Goal: Task Accomplishment & Management: Complete application form

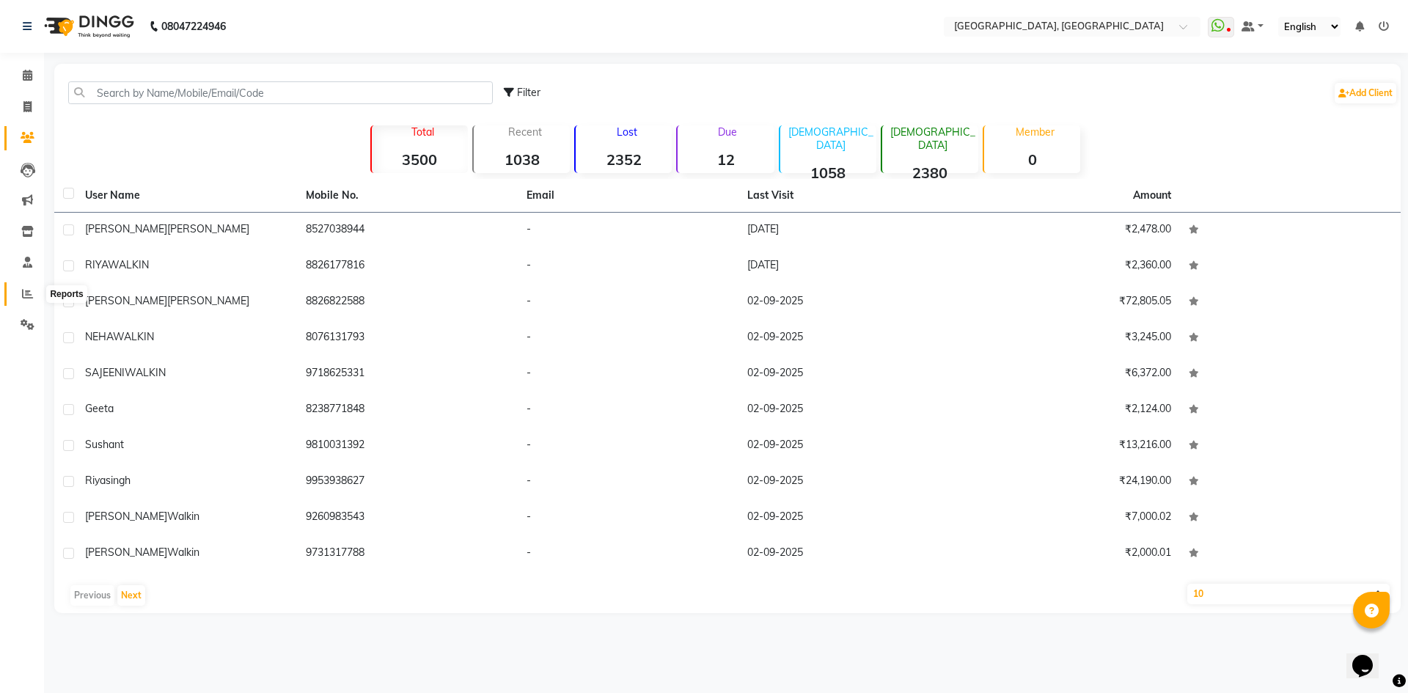
click at [23, 288] on icon at bounding box center [27, 293] width 11 height 11
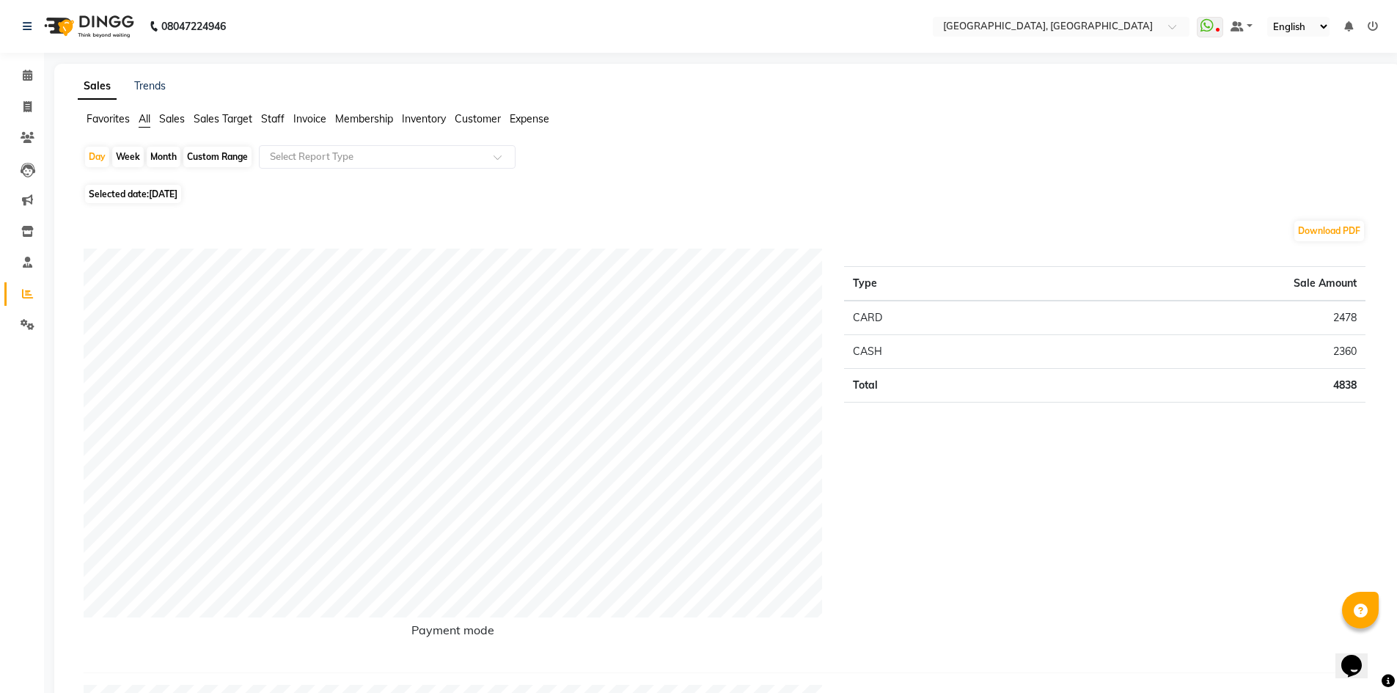
click at [158, 202] on span "Selected date: [DATE]" at bounding box center [133, 194] width 96 height 18
select select "9"
select select "2025"
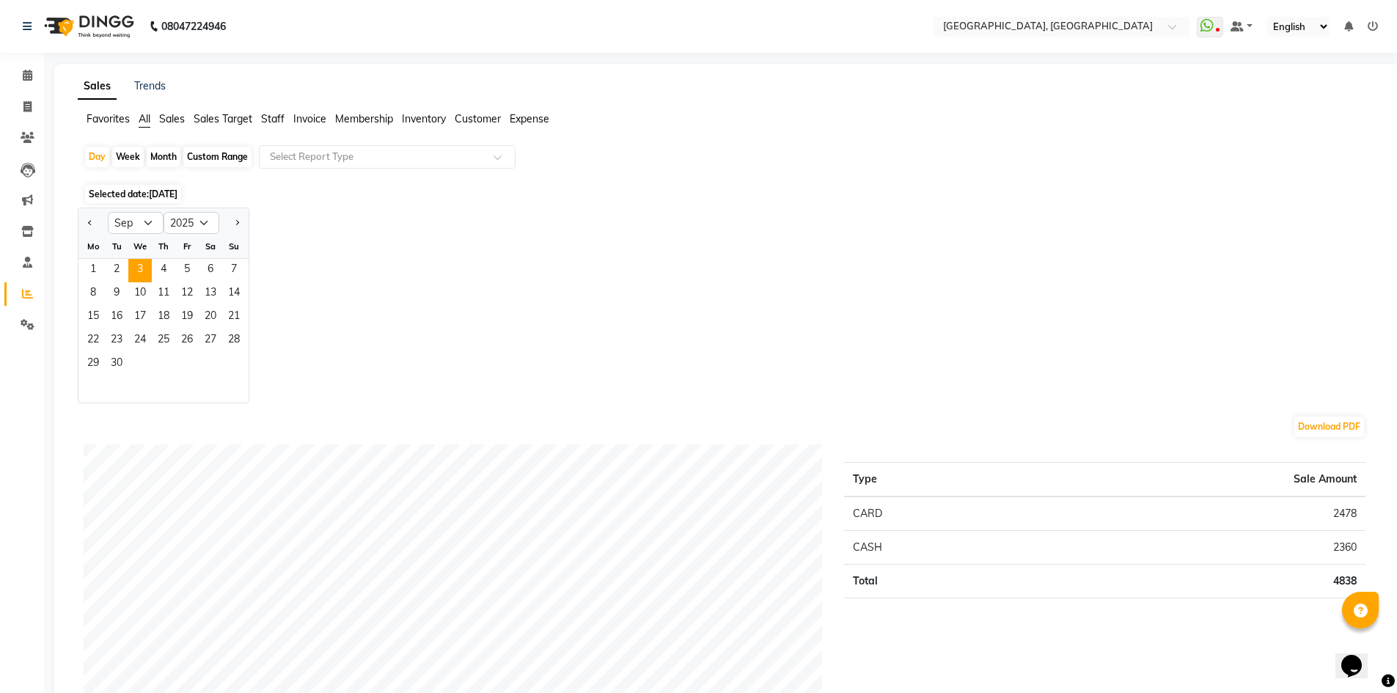
click at [164, 160] on div "Month" at bounding box center [164, 157] width 34 height 21
select select "9"
select select "2025"
click at [99, 267] on span "1" at bounding box center [92, 270] width 23 height 23
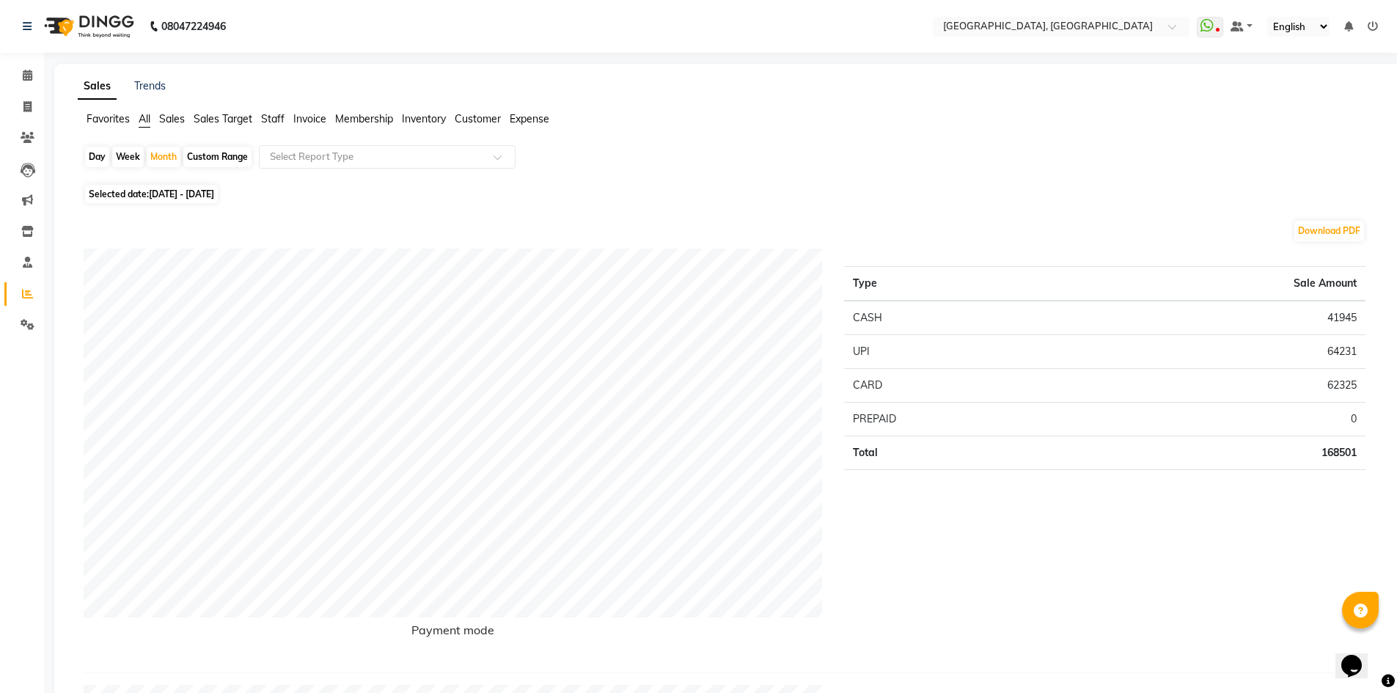
click at [277, 121] on span "Staff" at bounding box center [272, 118] width 23 height 13
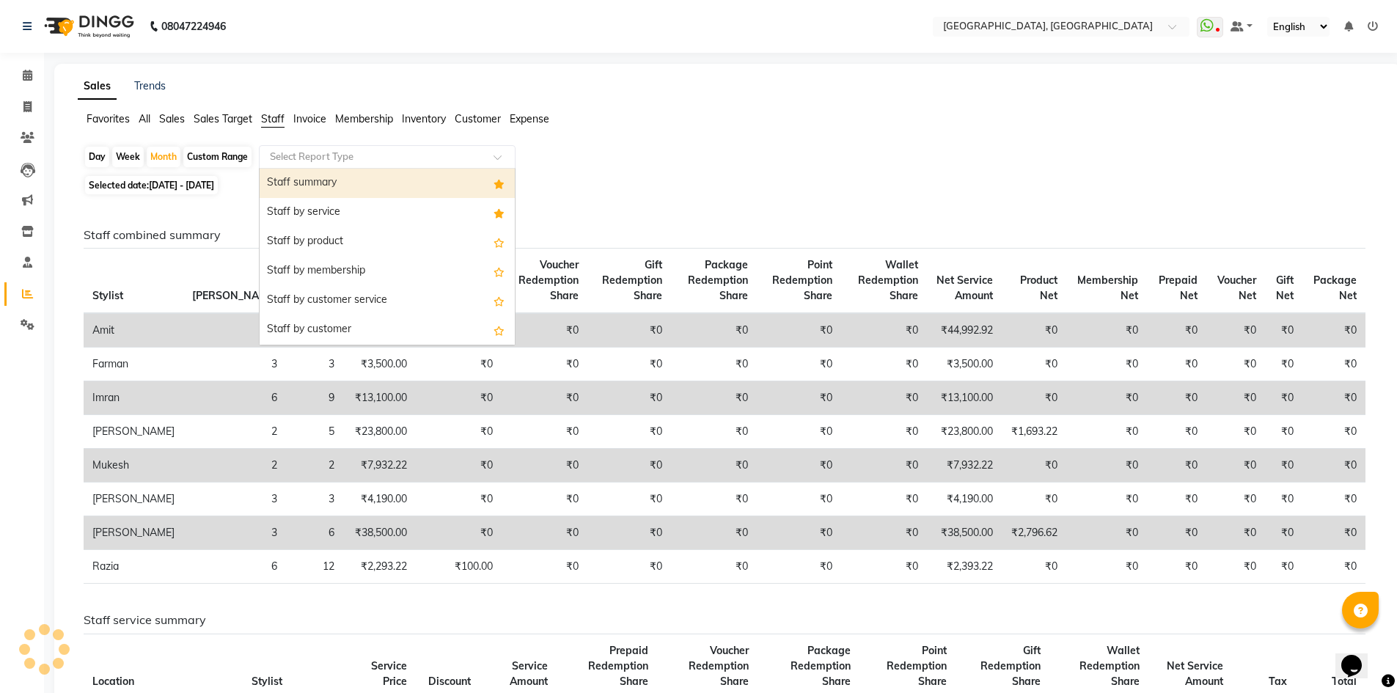
click at [328, 162] on input "text" at bounding box center [372, 157] width 211 height 15
click at [324, 181] on div "Staff summary" at bounding box center [387, 183] width 255 height 29
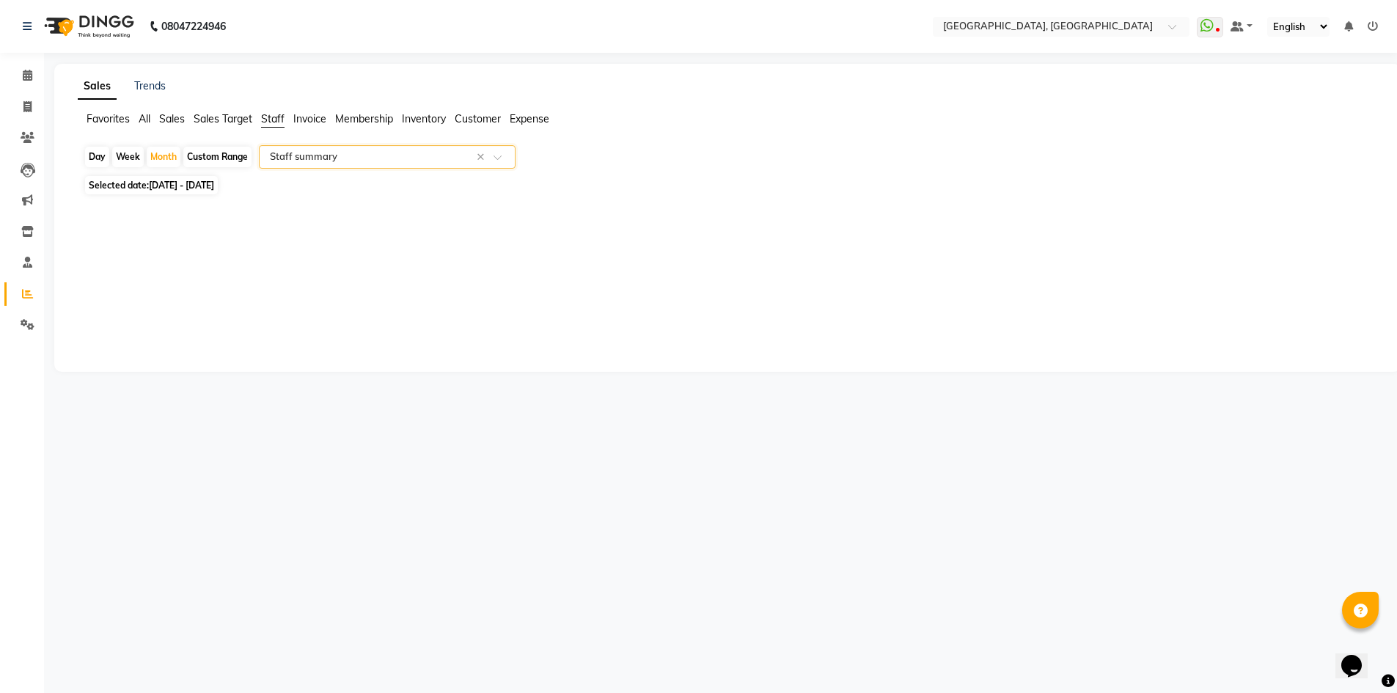
select select "full_report"
select select "csv"
click at [232, 150] on div "Custom Range" at bounding box center [217, 157] width 68 height 21
select select "9"
select select "2025"
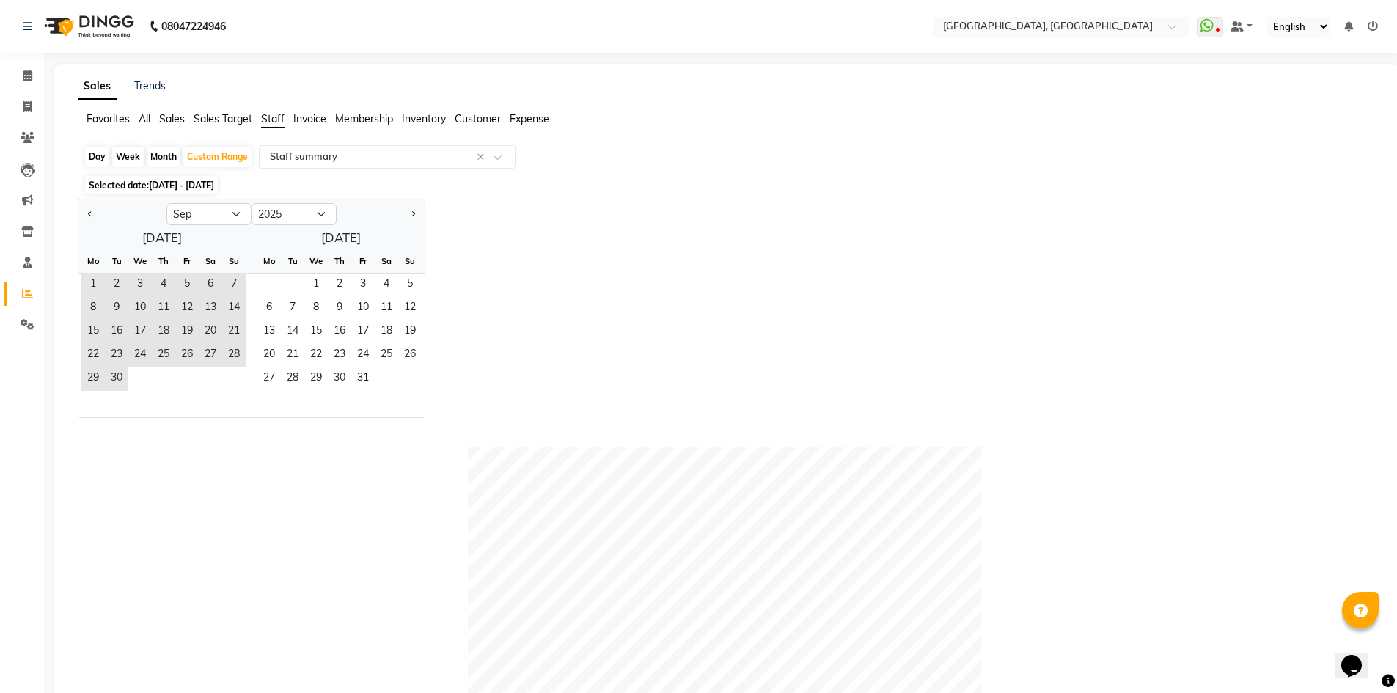
click at [161, 161] on div "Month" at bounding box center [164, 157] width 34 height 21
select select "9"
select select "2025"
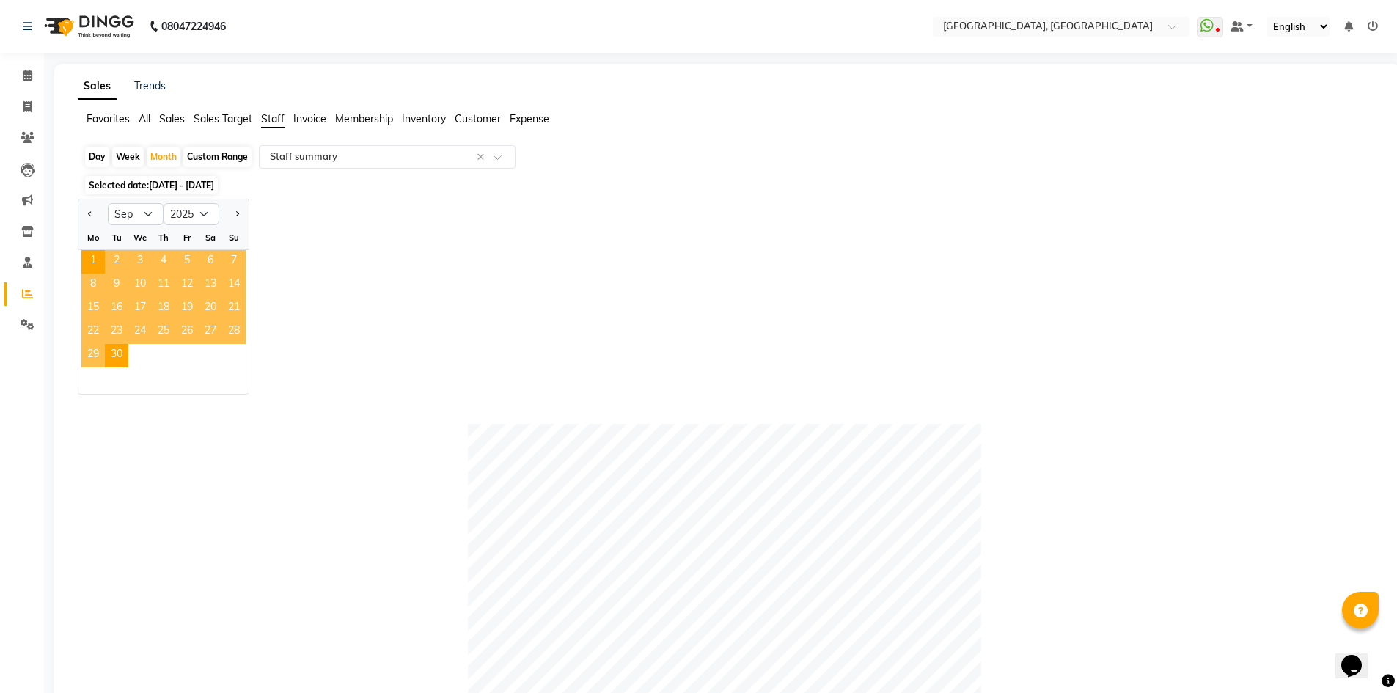
click at [83, 210] on div at bounding box center [92, 213] width 29 height 23
click at [90, 218] on button "Previous month" at bounding box center [90, 213] width 12 height 23
select select "8"
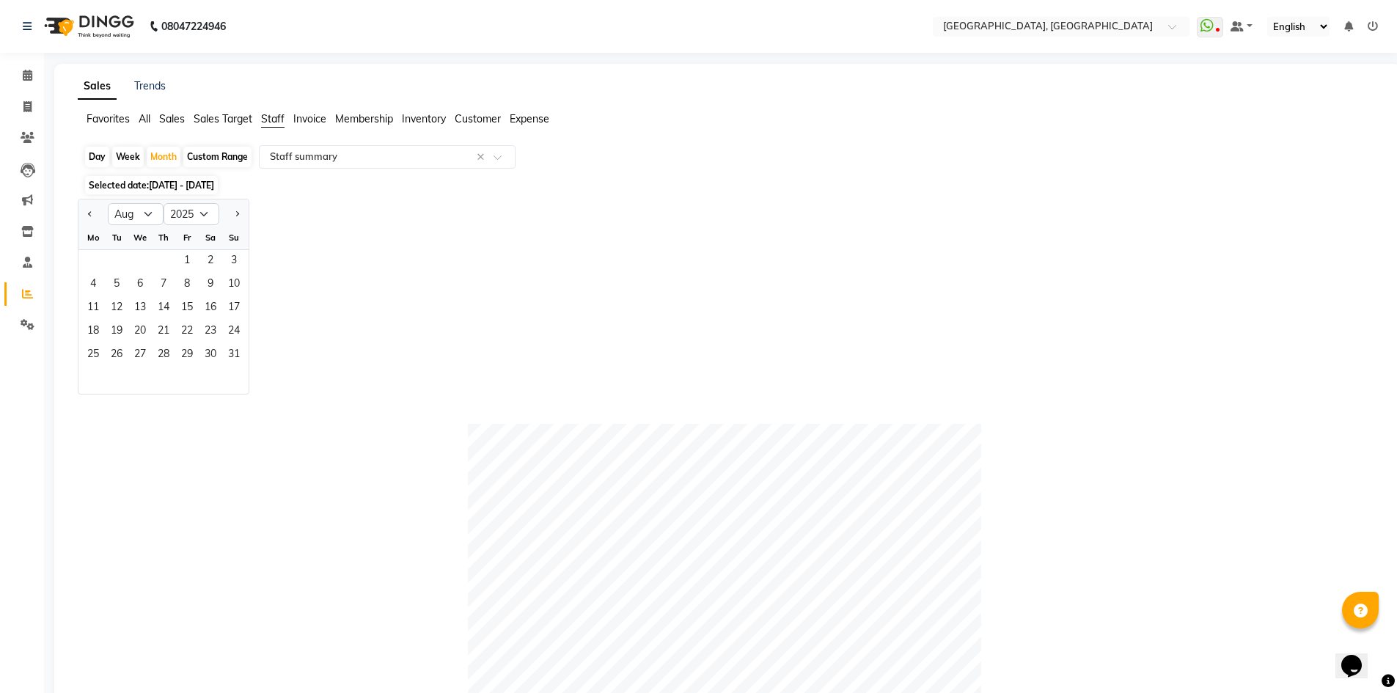
click at [186, 249] on div "Fr" at bounding box center [186, 237] width 23 height 23
click at [184, 262] on span "1" at bounding box center [186, 261] width 23 height 23
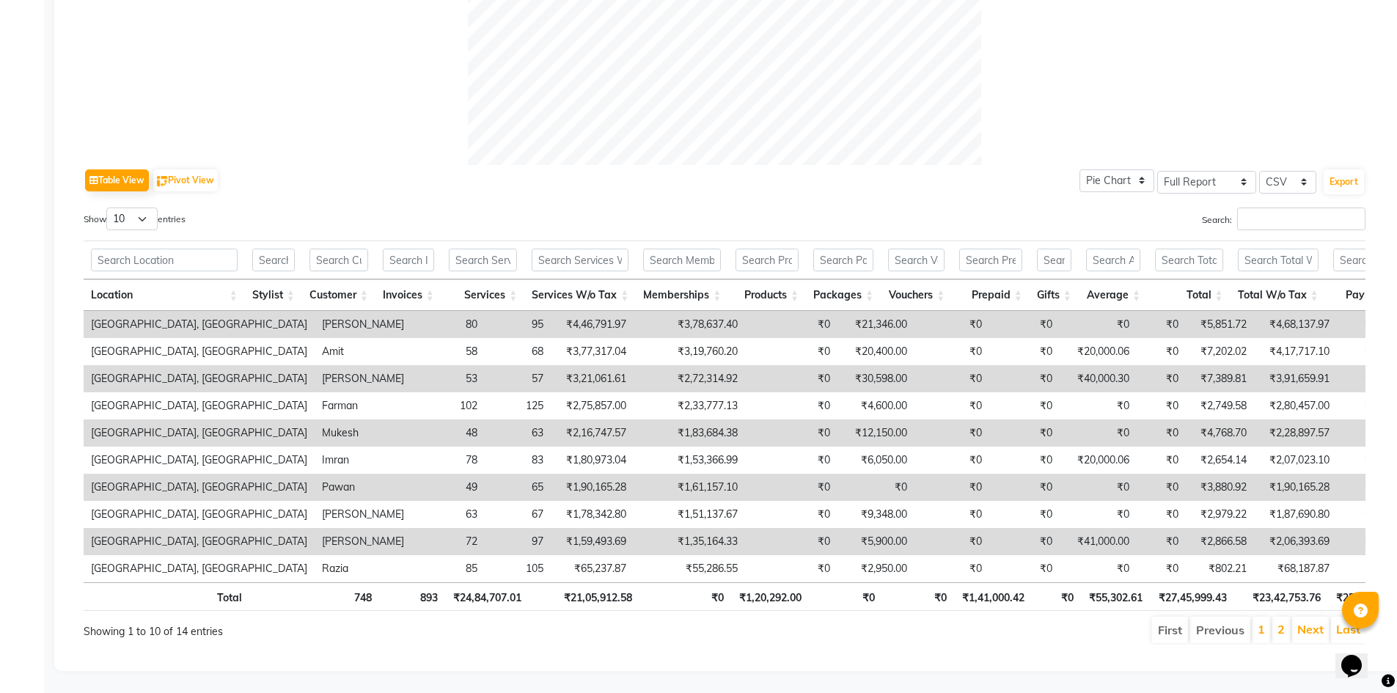
scroll to position [599, 0]
drag, startPoint x: 565, startPoint y: 354, endPoint x: 632, endPoint y: 358, distance: 67.6
click at [634, 365] on td "₹2,72,314.92" at bounding box center [690, 378] width 112 height 27
drag, startPoint x: 1155, startPoint y: 355, endPoint x: 1238, endPoint y: 351, distance: 82.2
click at [1238, 365] on tr "[GEOGRAPHIC_DATA], Golf Course Road Rashid 53 57 ₹3,21,061.61 ₹2,72,314.92 ₹0 ₹…" at bounding box center [941, 378] width 1714 height 27
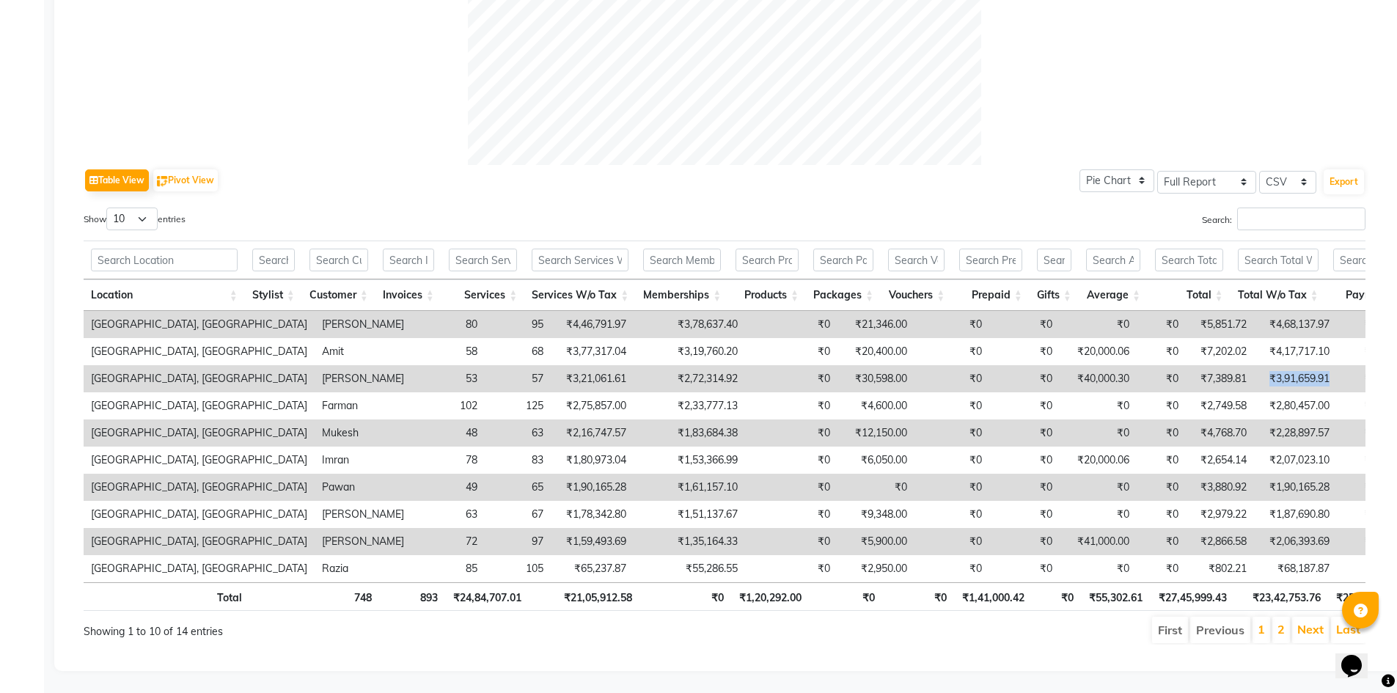
click at [1254, 365] on td "₹3,91,659.91" at bounding box center [1295, 378] width 83 height 27
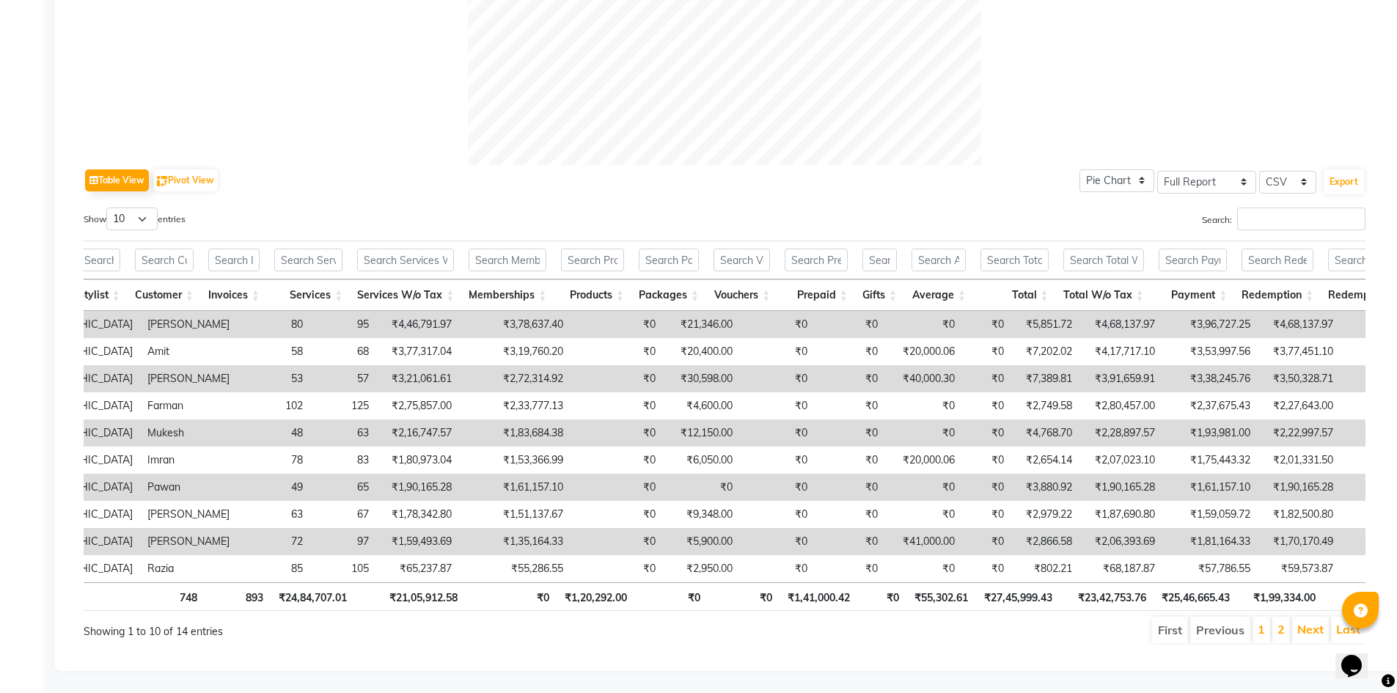
scroll to position [0, 0]
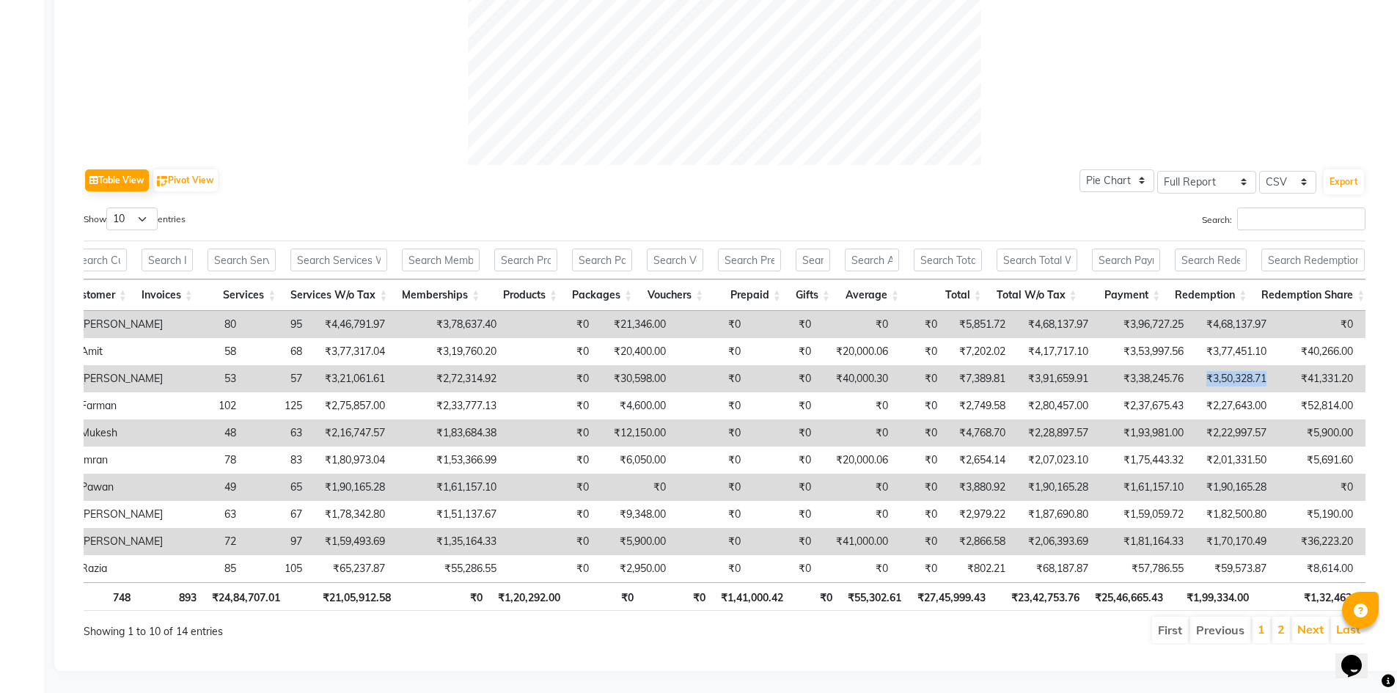
drag, startPoint x: 1100, startPoint y: 351, endPoint x: 1169, endPoint y: 357, distance: 69.2
click at [1191, 365] on td "₹3,50,328.71" at bounding box center [1232, 378] width 83 height 27
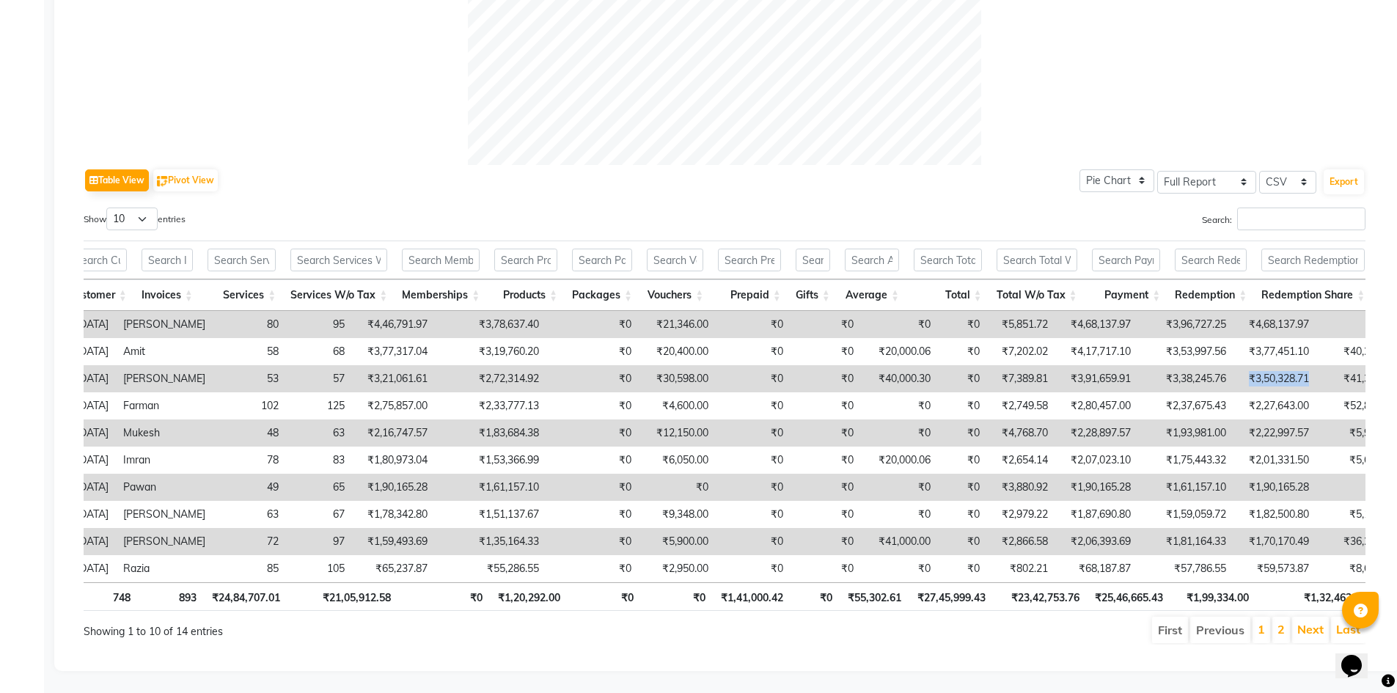
scroll to position [0, 199]
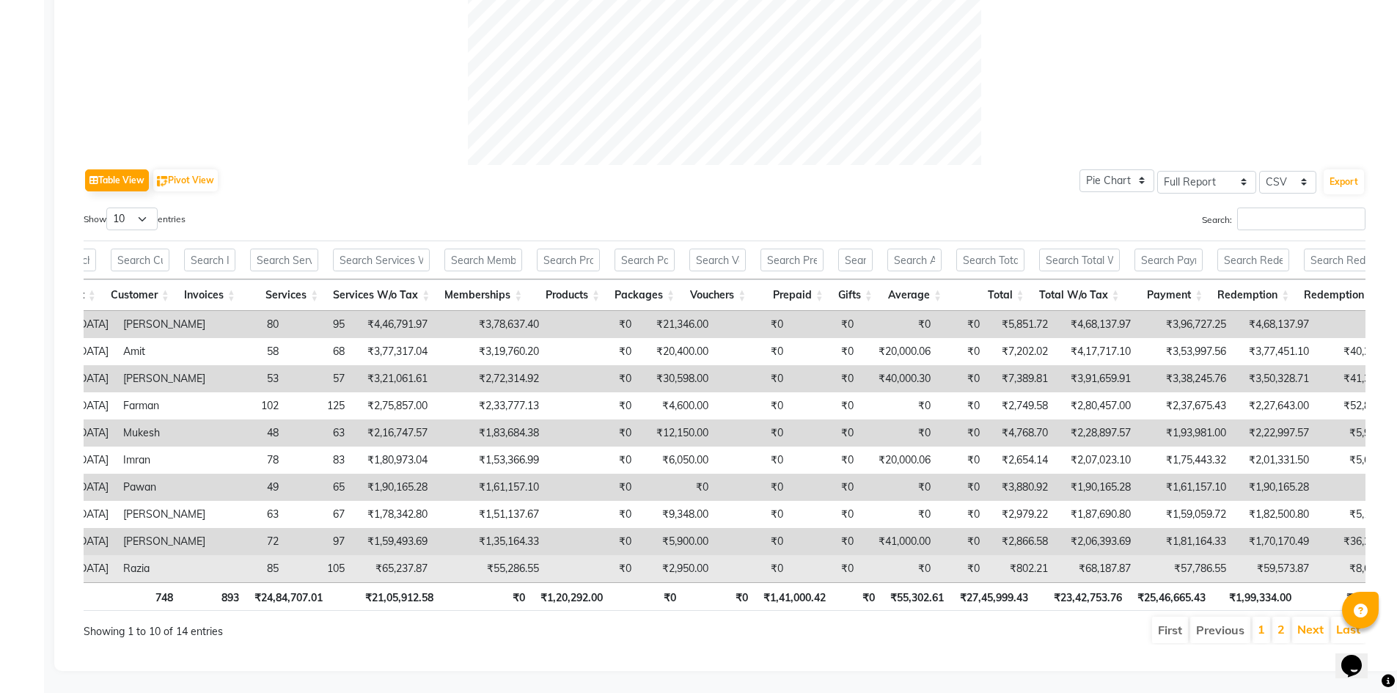
click at [861, 555] on td "₹0" at bounding box center [899, 568] width 77 height 27
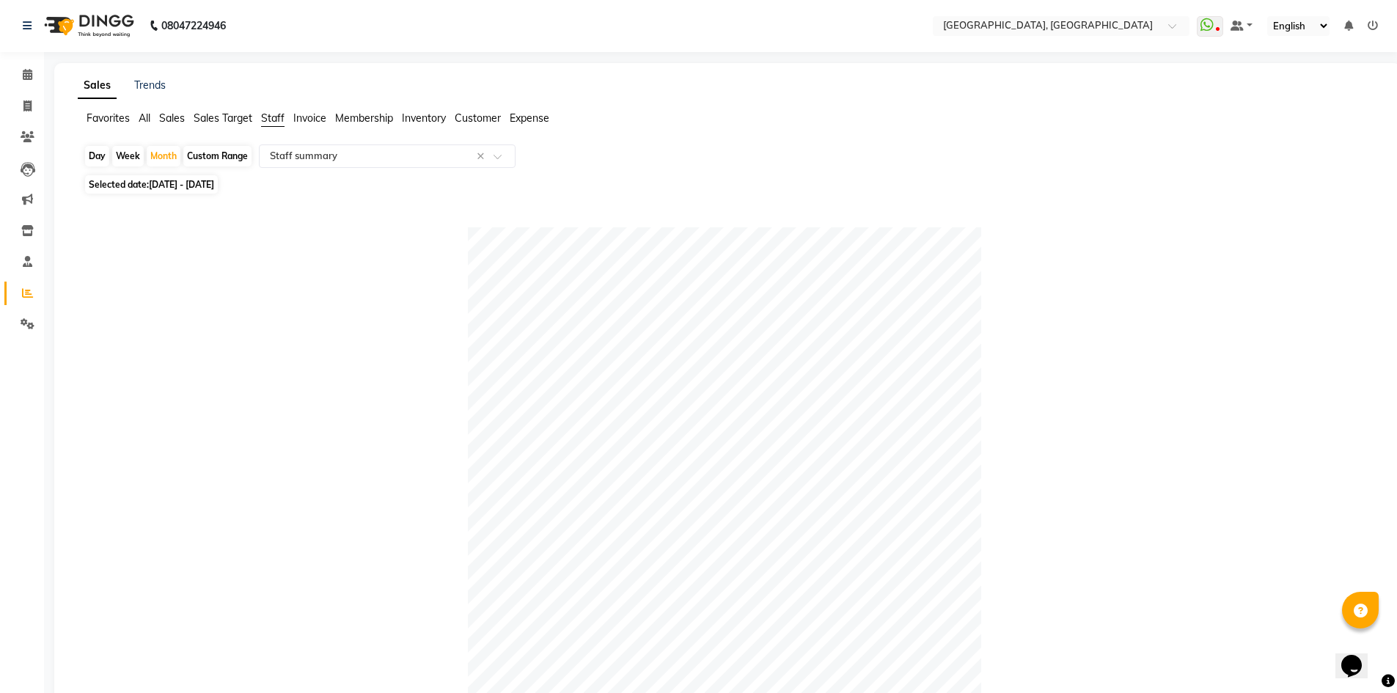
scroll to position [0, 0]
click at [15, 109] on span at bounding box center [28, 107] width 26 height 17
select select "service"
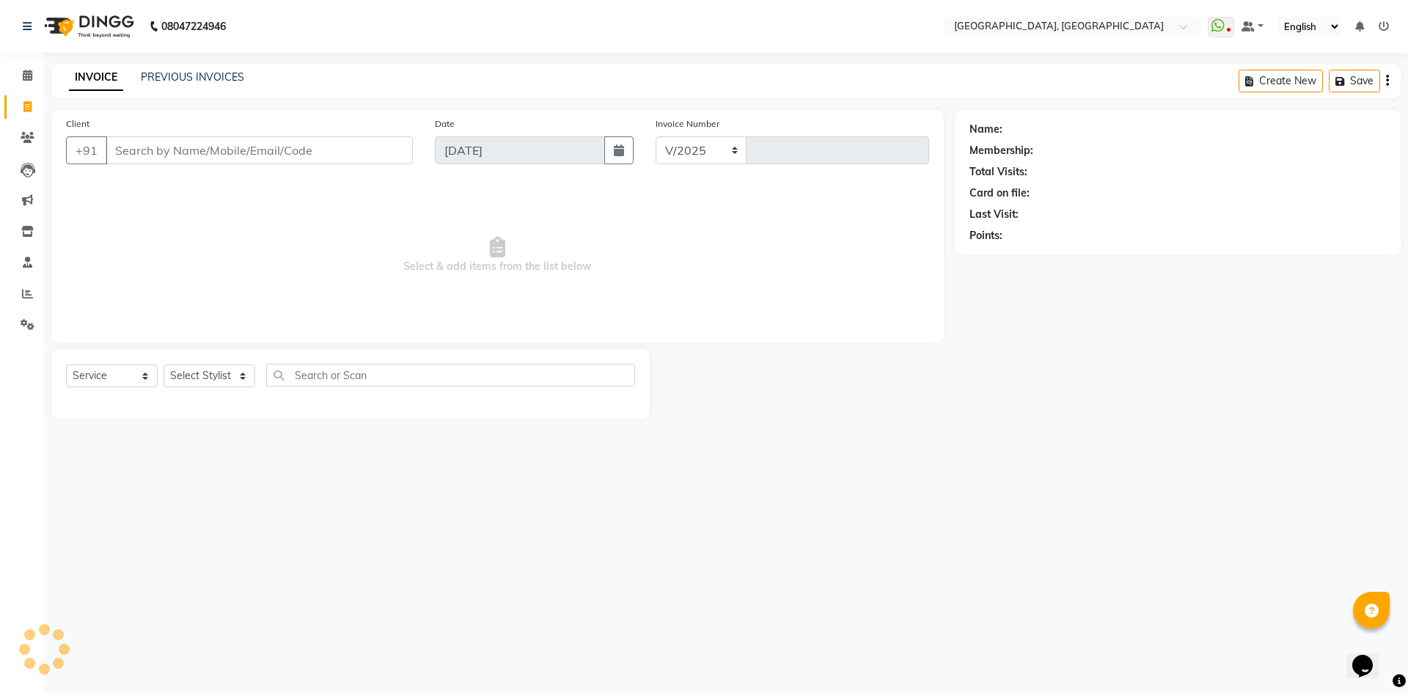
select select "3948"
type input "2781"
click at [248, 153] on input "Client" at bounding box center [259, 150] width 307 height 28
click at [211, 373] on select "Select Stylist [PERSON_NAME] vihar [PERSON_NAME] makeup Amit annu [PERSON_NAME]…" at bounding box center [210, 376] width 92 height 23
select select "86545"
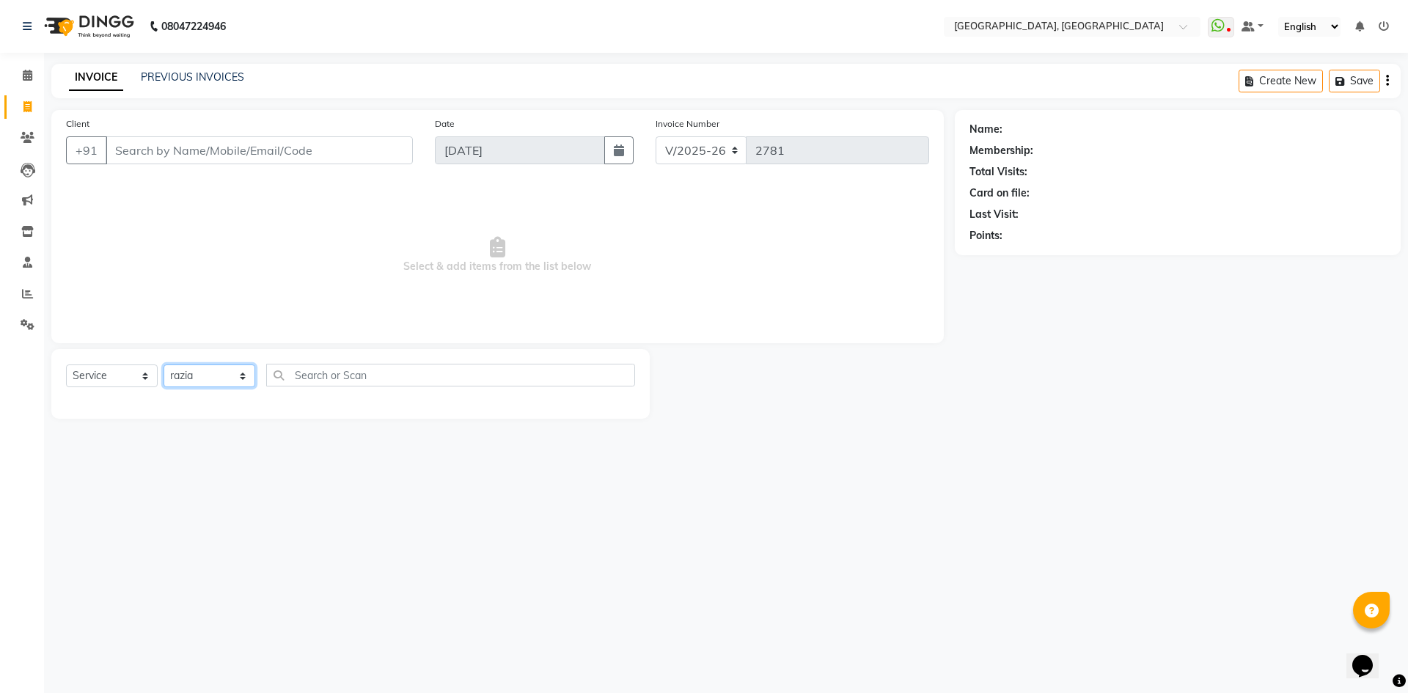
click at [164, 365] on select "Select Stylist [PERSON_NAME] vihar [PERSON_NAME] makeup Amit annu [PERSON_NAME]…" at bounding box center [210, 376] width 92 height 23
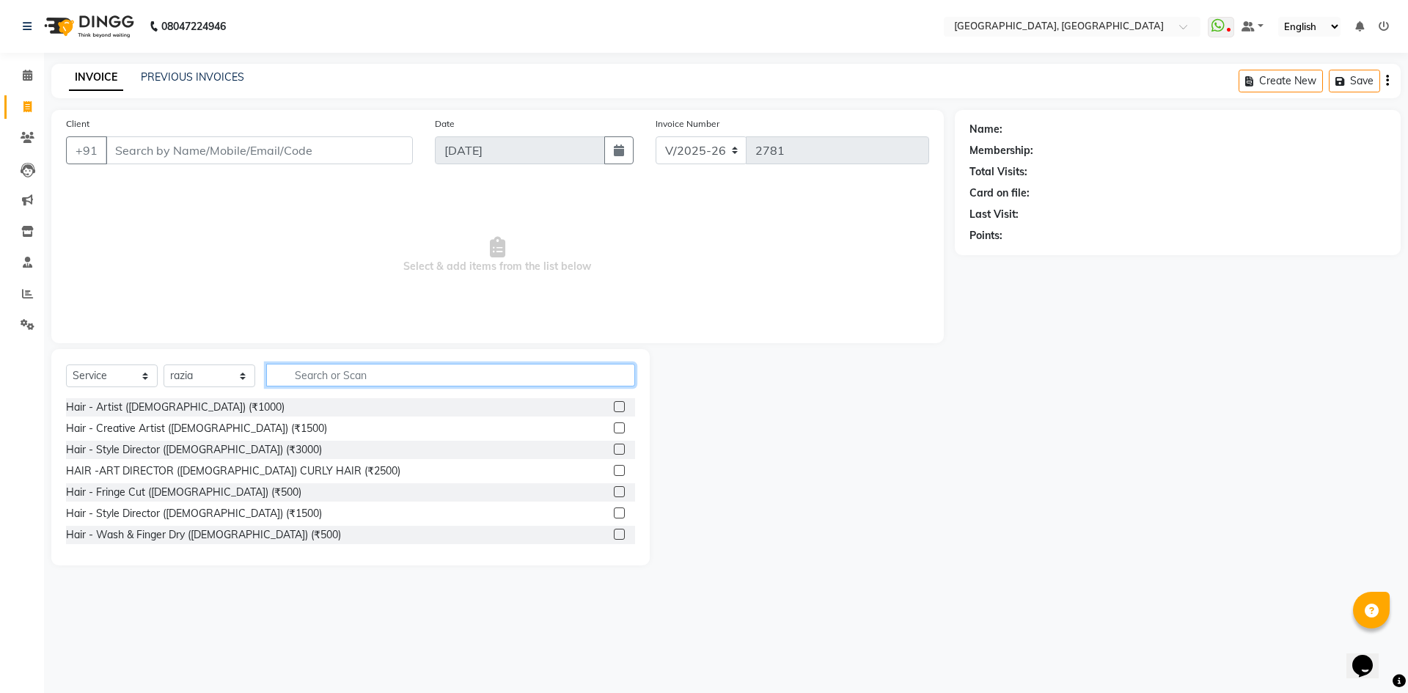
click at [356, 367] on input "text" at bounding box center [450, 375] width 369 height 23
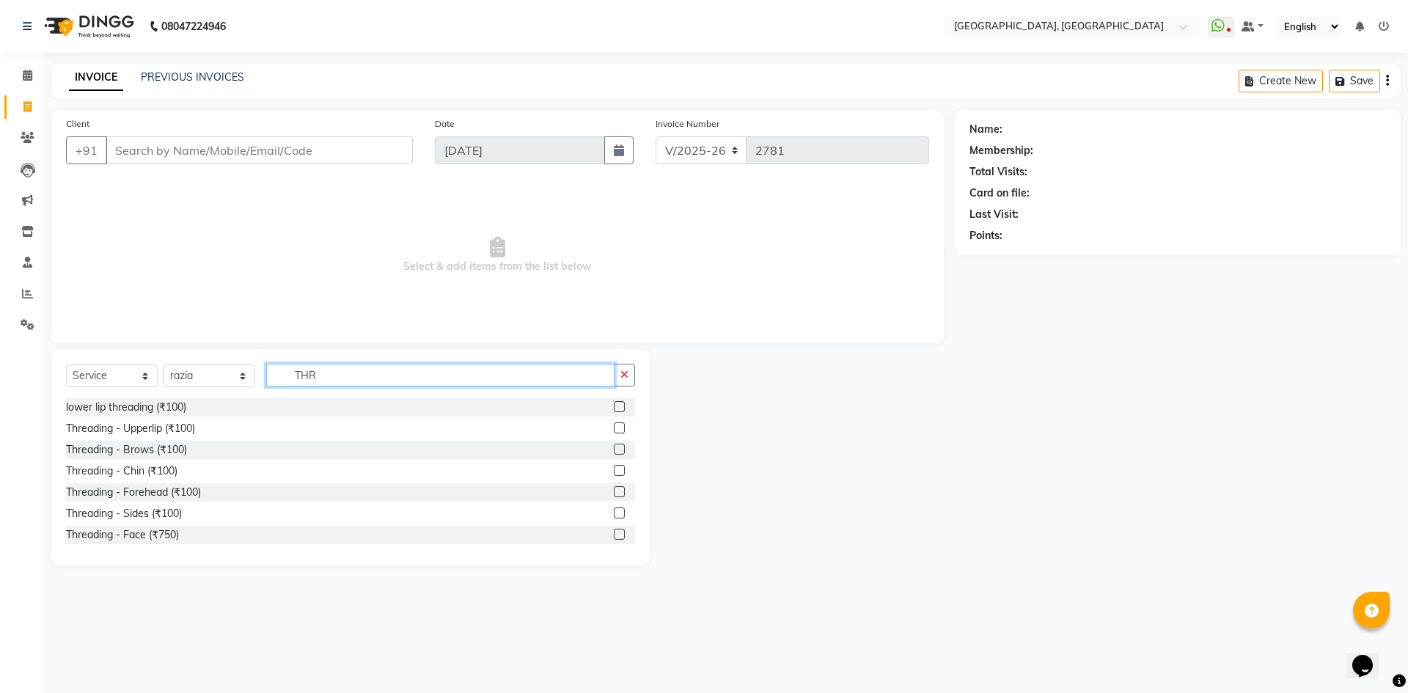
type input "THR"
click at [199, 427] on div "Threading - Upperlip (₹100)" at bounding box center [350, 429] width 569 height 18
click at [187, 429] on div "Threading - Upperlip (₹100)" at bounding box center [130, 428] width 129 height 15
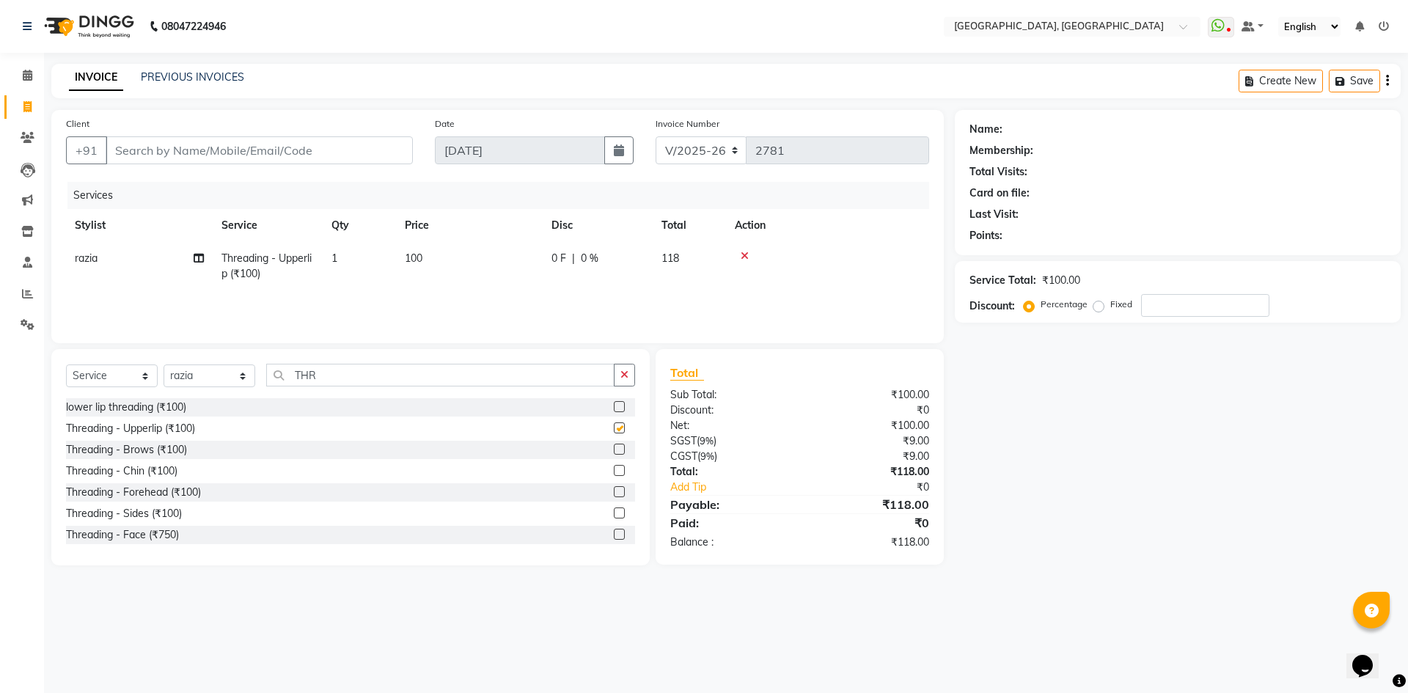
checkbox input "false"
click at [170, 451] on div "Threading - Brows (₹100)" at bounding box center [126, 449] width 121 height 15
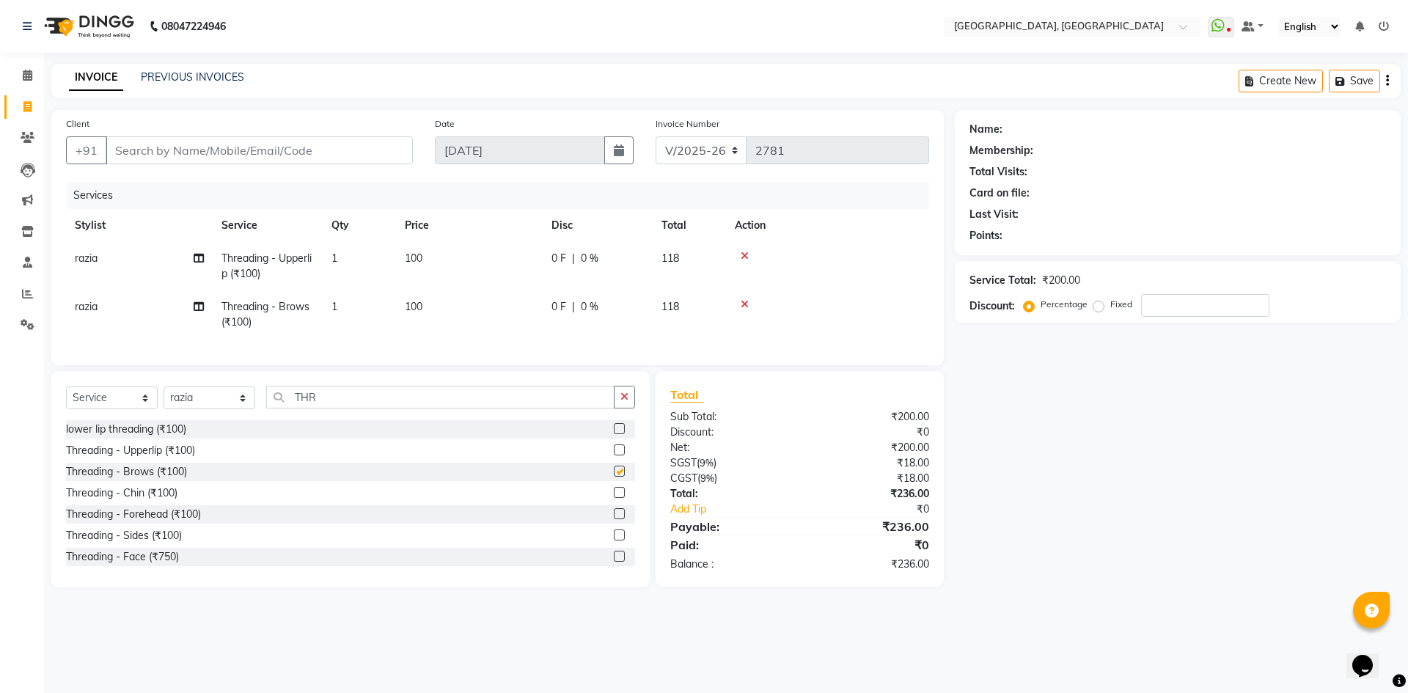
checkbox input "false"
click at [156, 501] on div "Threading - Chin (₹100)" at bounding box center [122, 493] width 112 height 15
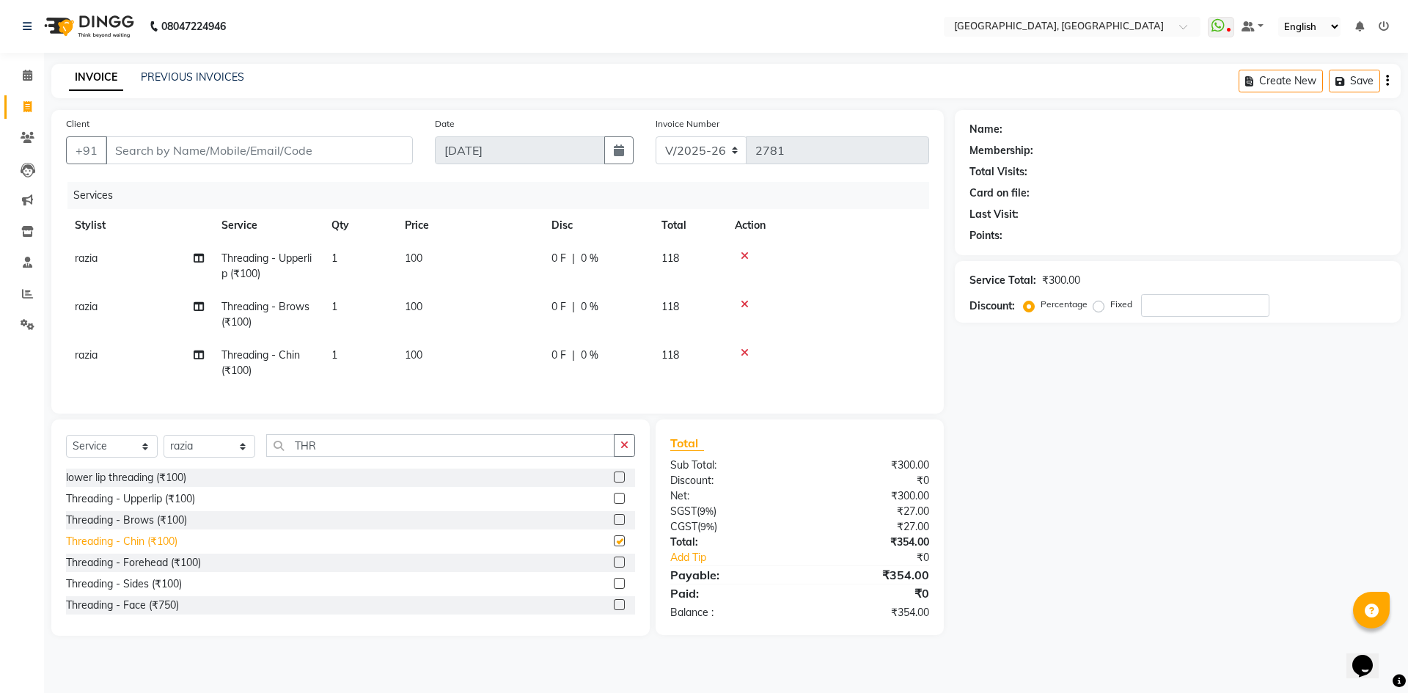
checkbox input "false"
click at [255, 140] on input "Client" at bounding box center [259, 150] width 307 height 28
type input "R"
type input "0"
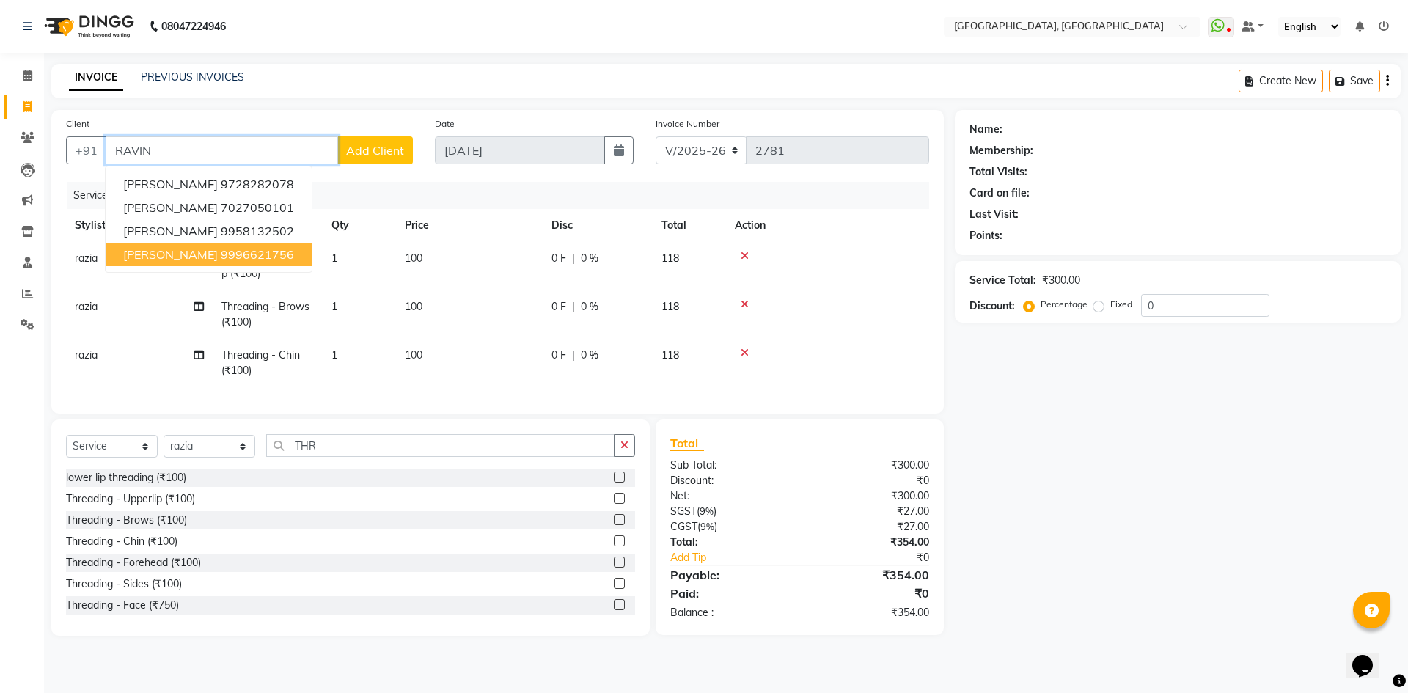
click at [225, 252] on ngb-highlight "9996621756" at bounding box center [257, 254] width 73 height 15
type input "9996621756"
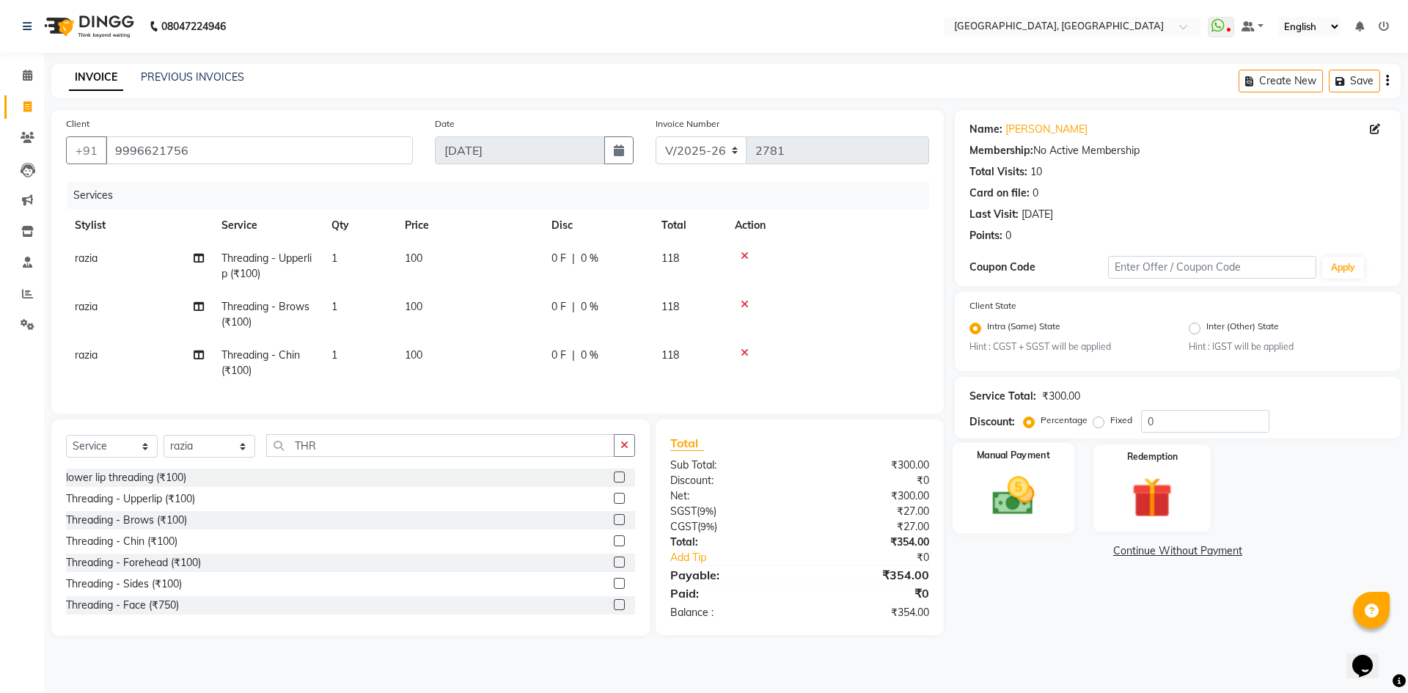
click at [1017, 471] on div "Manual Payment" at bounding box center [1013, 488] width 122 height 90
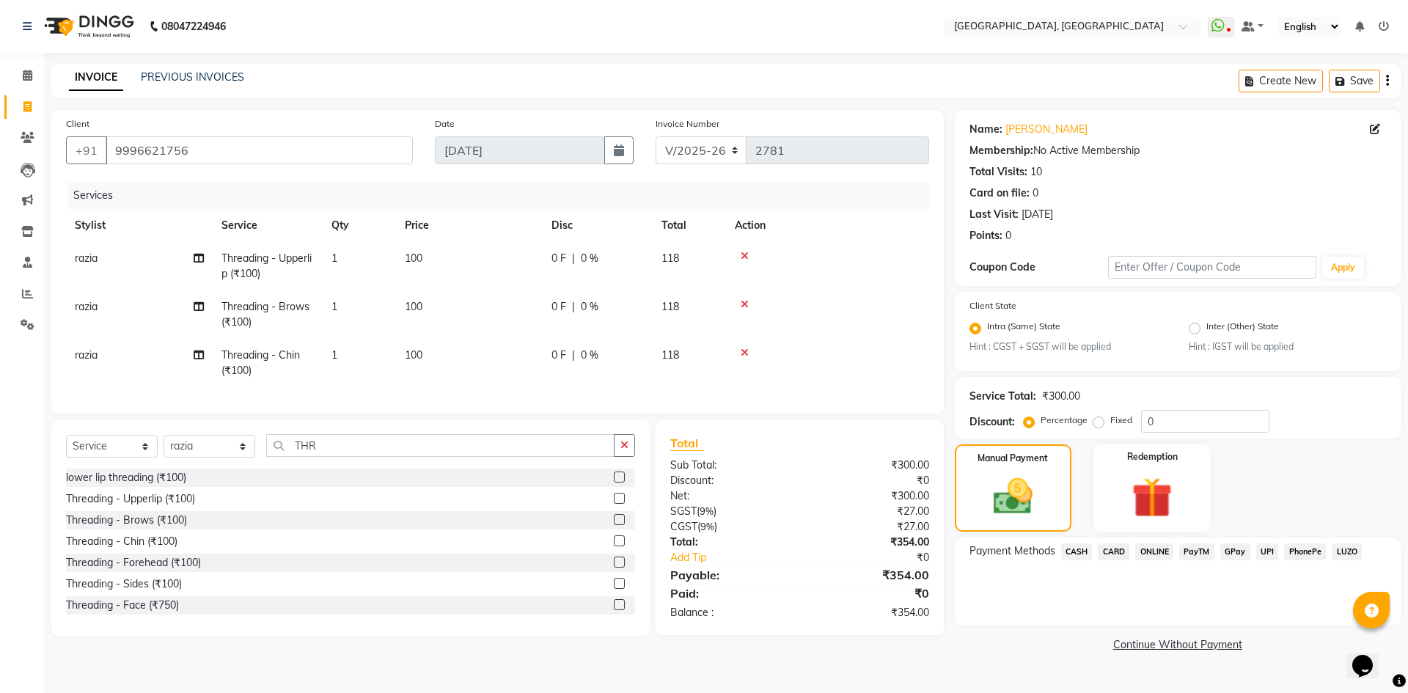
click at [1081, 549] on span "CASH" at bounding box center [1078, 552] width 32 height 17
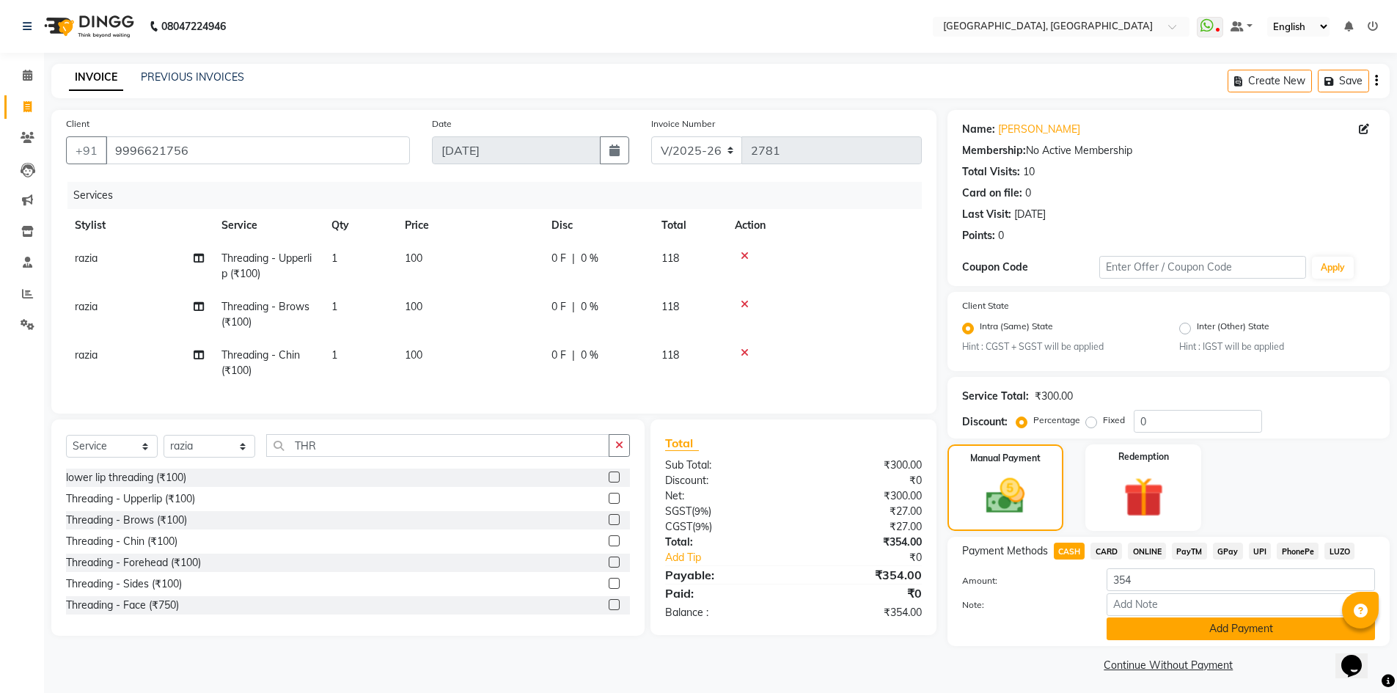
click at [1117, 628] on button "Add Payment" at bounding box center [1241, 629] width 268 height 23
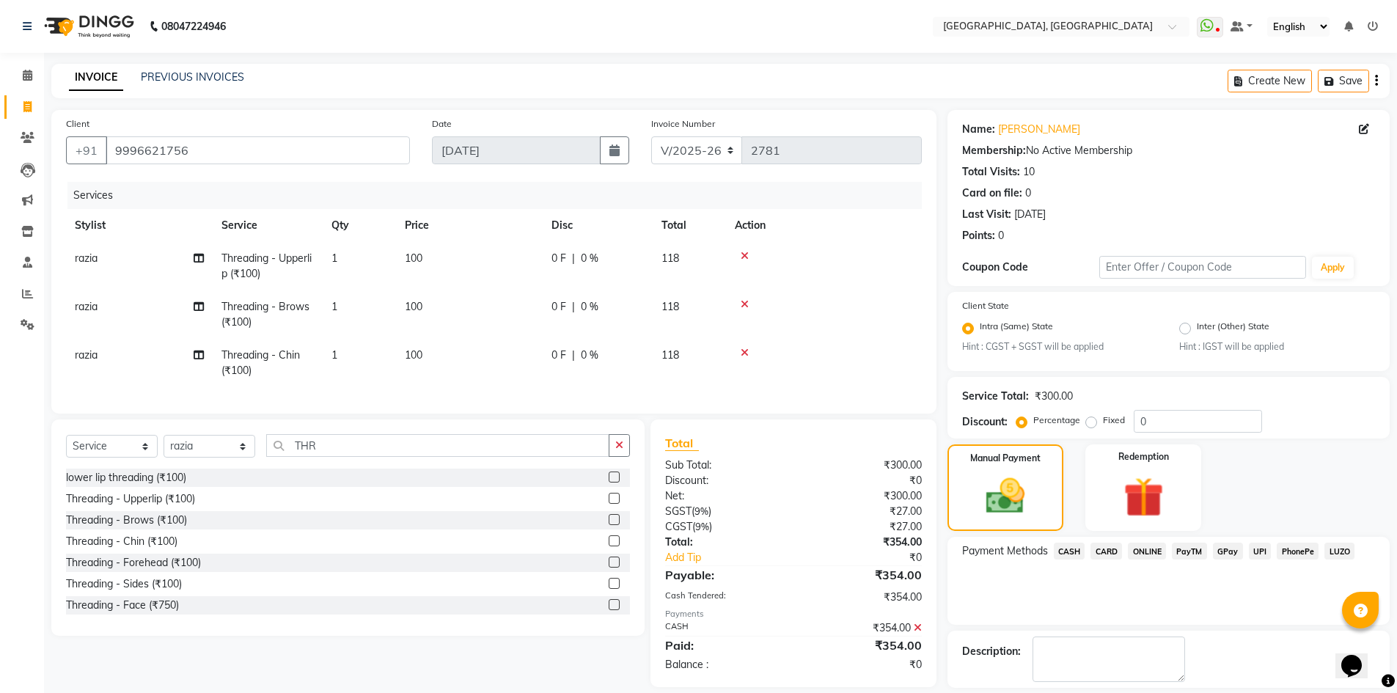
scroll to position [67, 0]
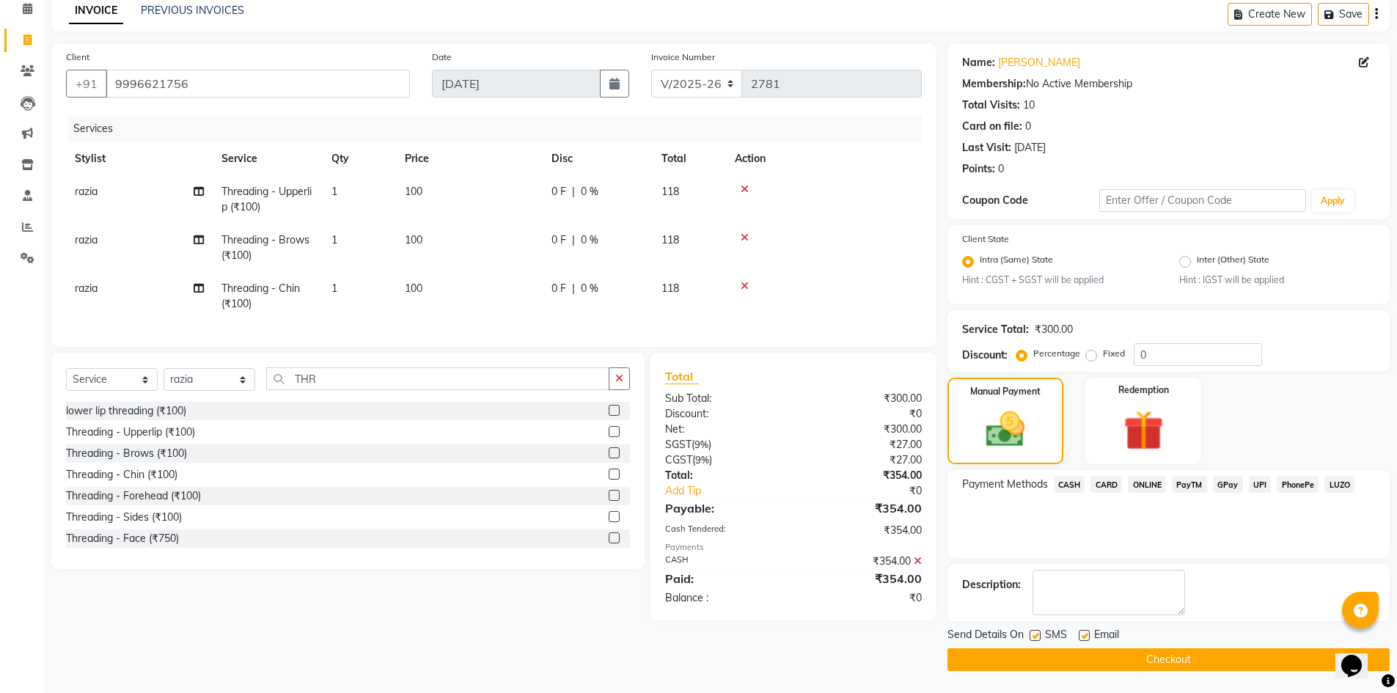
click at [1048, 657] on button "Checkout" at bounding box center [1169, 659] width 442 height 23
